Goal: Entertainment & Leisure: Consume media (video, audio)

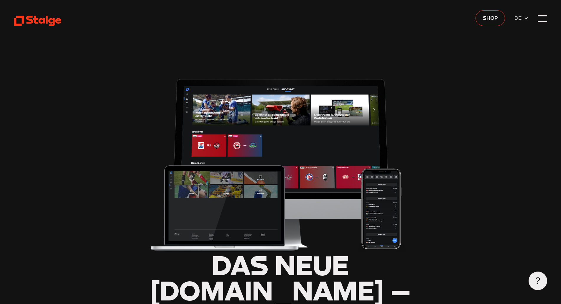
type input "0.8"
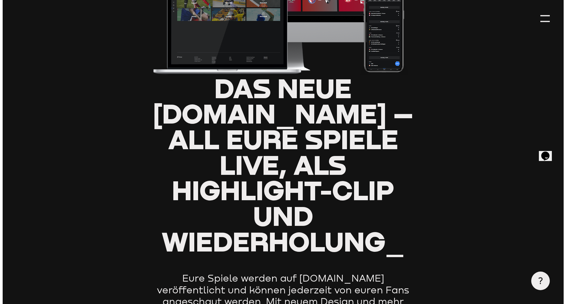
scroll to position [29, 0]
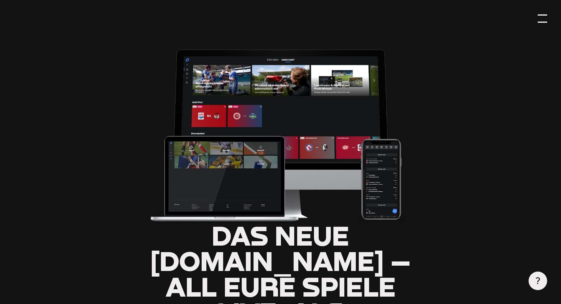
click at [540, 19] on div at bounding box center [542, 18] width 9 height 9
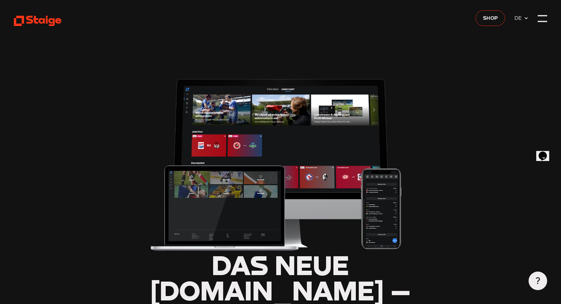
type input "0.8"
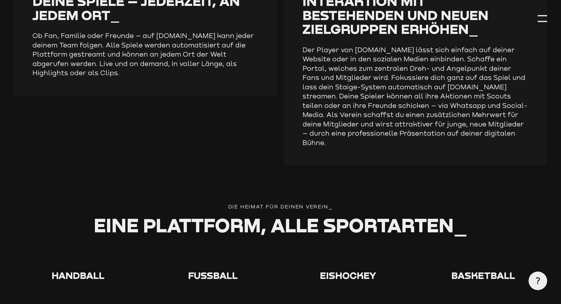
scroll to position [1002, 0]
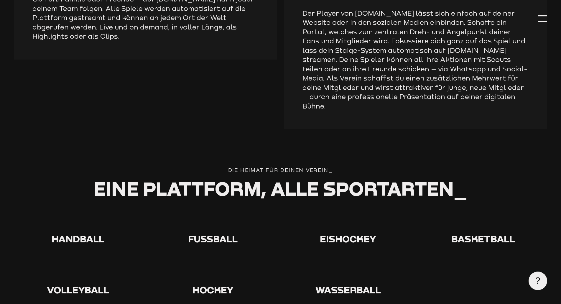
click at [203, 212] on use at bounding box center [203, 212] width 0 height 0
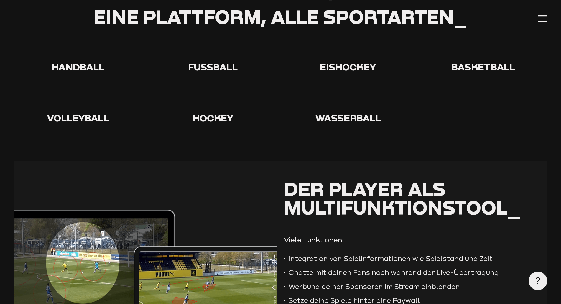
scroll to position [1179, 0]
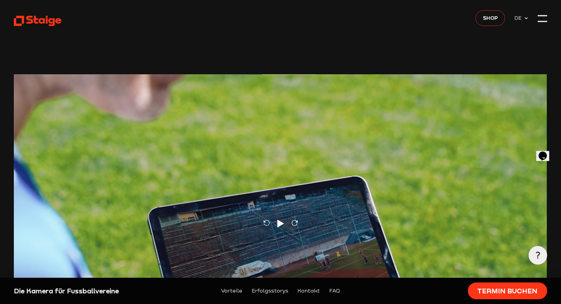
click at [544, 19] on div at bounding box center [542, 18] width 9 height 9
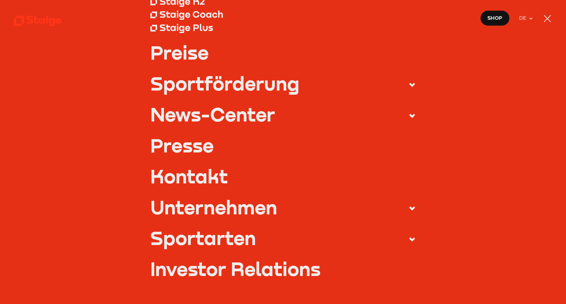
scroll to position [113, 0]
